Goal: Transaction & Acquisition: Purchase product/service

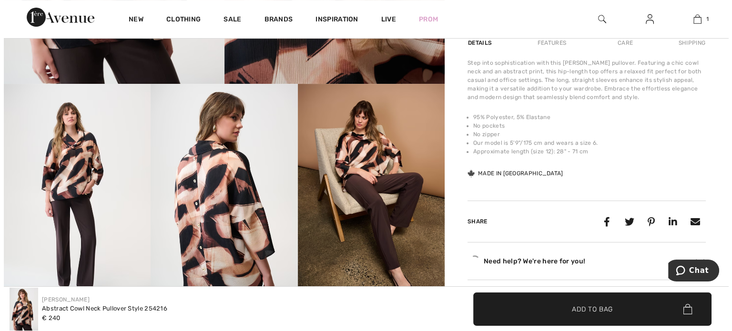
scroll to position [334, 0]
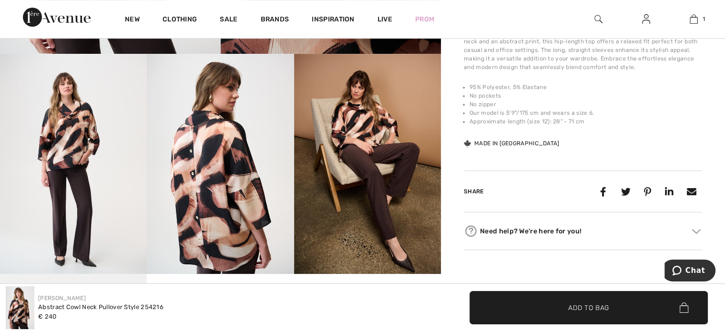
click at [80, 182] on img at bounding box center [73, 164] width 147 height 220
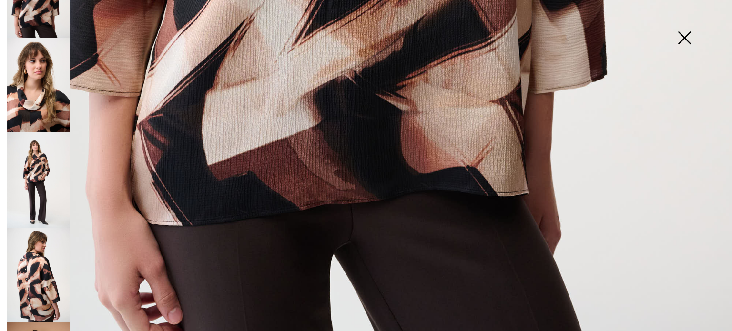
scroll to position [143, 0]
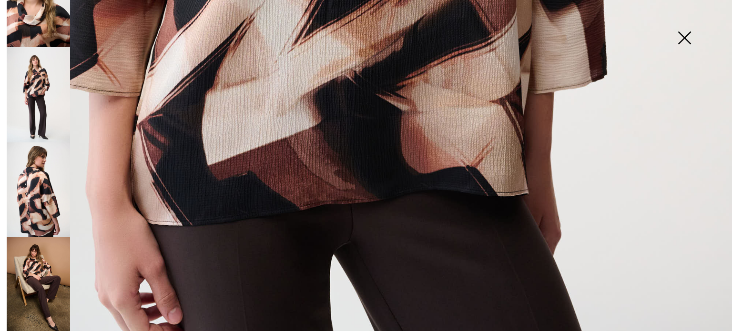
click at [44, 204] on img at bounding box center [38, 190] width 63 height 95
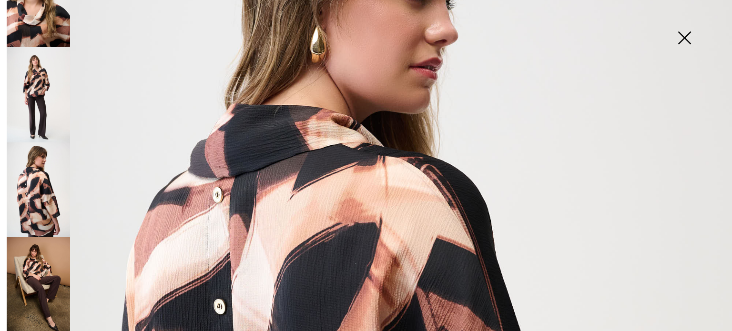
scroll to position [0, 0]
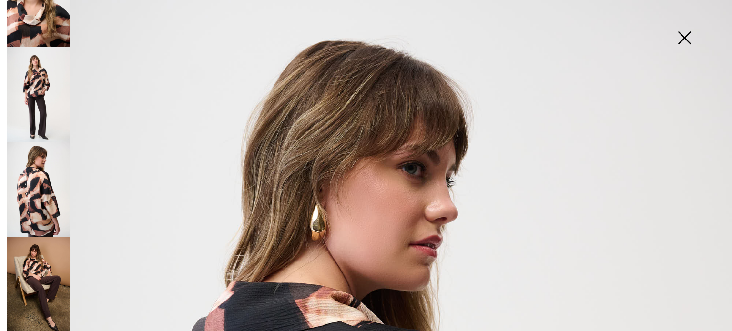
click at [43, 97] on img at bounding box center [38, 94] width 63 height 95
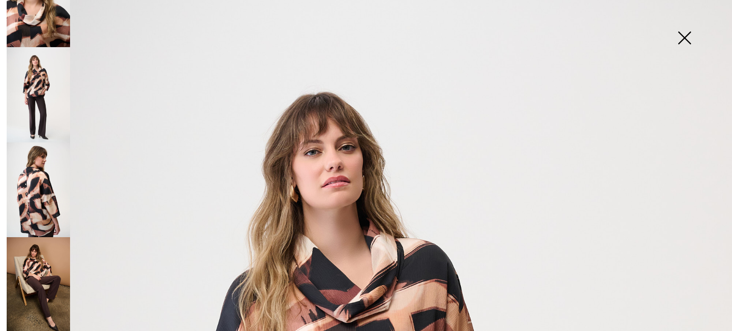
click at [680, 40] on img at bounding box center [685, 38] width 48 height 49
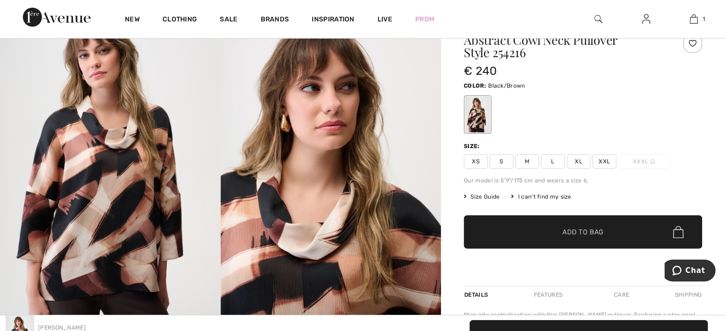
scroll to position [48, 0]
